Goal: Information Seeking & Learning: Learn about a topic

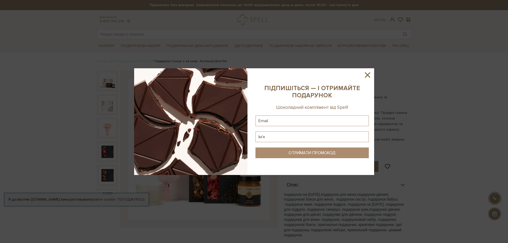
click at [367, 73] on icon at bounding box center [367, 74] width 9 height 9
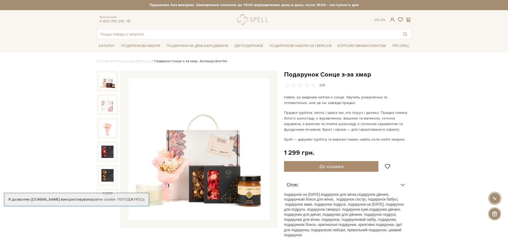
click at [206, 154] on img at bounding box center [198, 148] width 141 height 141
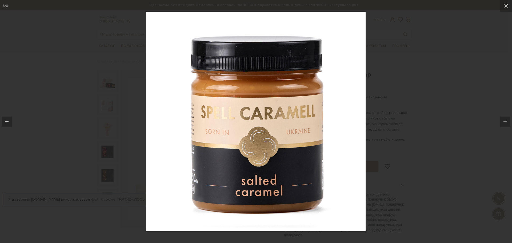
click at [396, 135] on div at bounding box center [256, 121] width 512 height 243
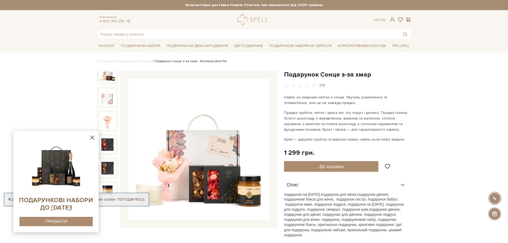
click at [105, 79] on img at bounding box center [107, 73] width 17 height 17
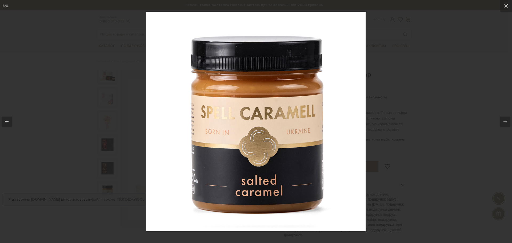
click at [414, 122] on div at bounding box center [256, 121] width 512 height 243
